Goal: Task Accomplishment & Management: Use online tool/utility

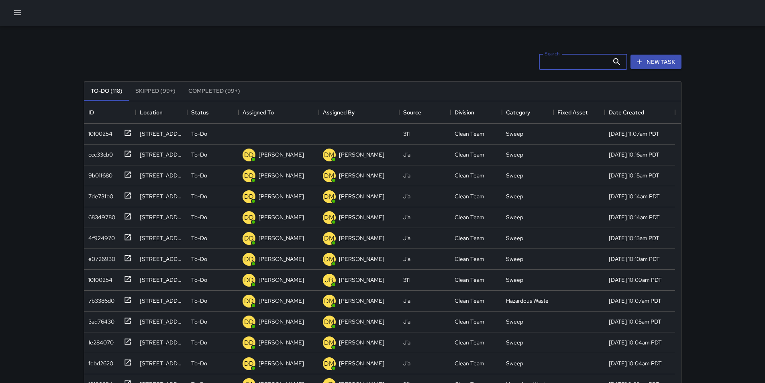
scroll to position [334, 591]
click at [98, 133] on div "10100254" at bounding box center [98, 132] width 27 height 11
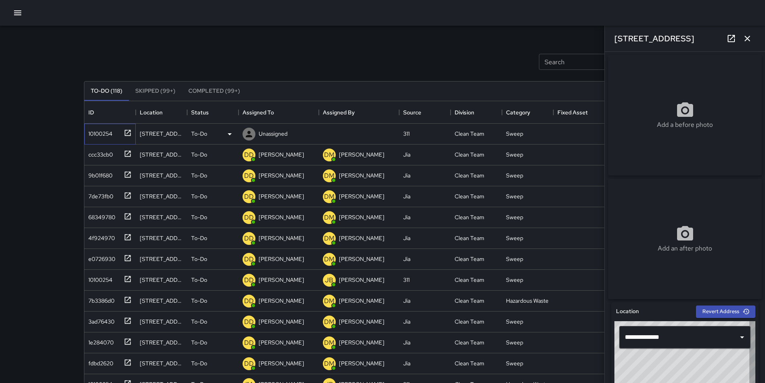
type input "**********"
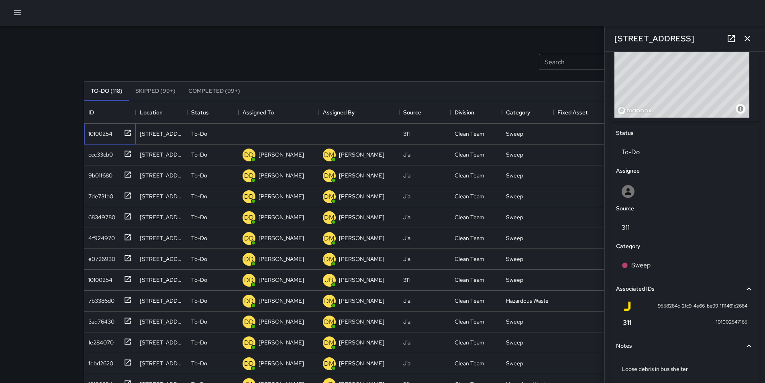
scroll to position [339, 0]
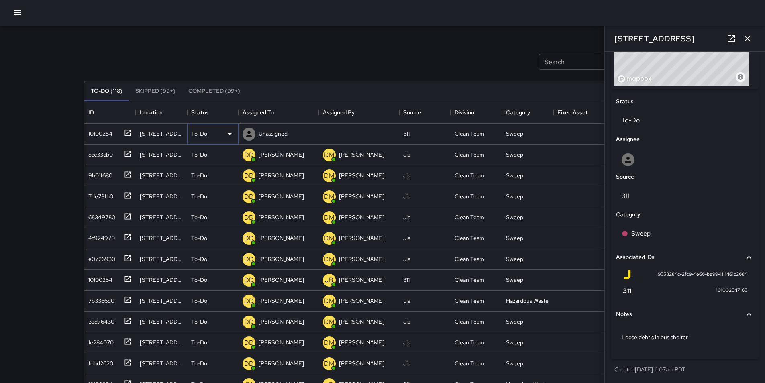
click at [231, 131] on icon at bounding box center [230, 134] width 10 height 10
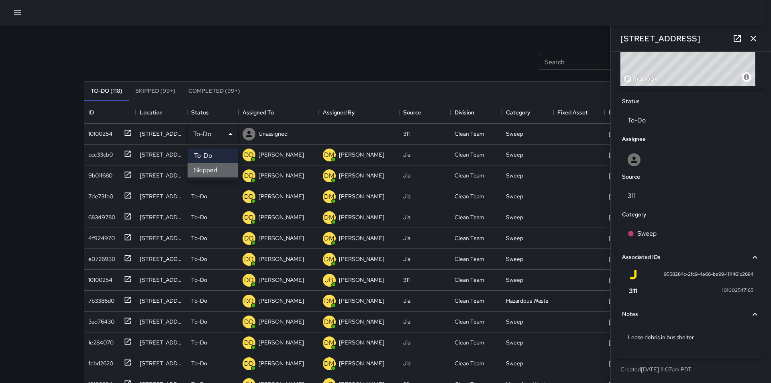
click at [218, 174] on li "Skipped" at bounding box center [213, 170] width 51 height 14
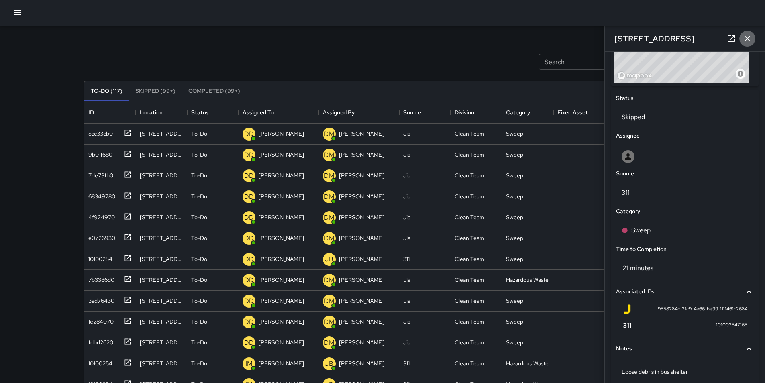
click at [747, 36] on icon "button" at bounding box center [748, 39] width 10 height 10
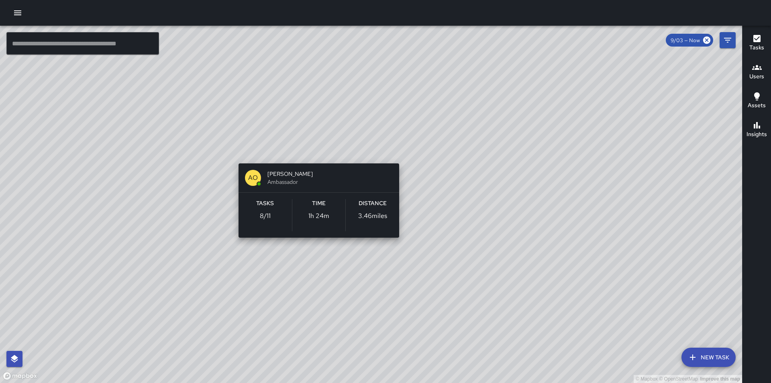
click at [314, 151] on div "© Mapbox © OpenStreetMap Improve this map AO [PERSON_NAME] Ambassador Tasks 8 /…" at bounding box center [371, 204] width 742 height 357
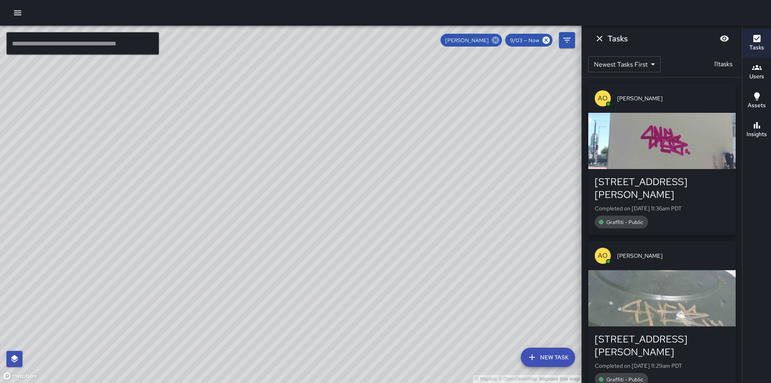
click at [496, 40] on icon at bounding box center [495, 40] width 9 height 9
